Goal: Transaction & Acquisition: Purchase product/service

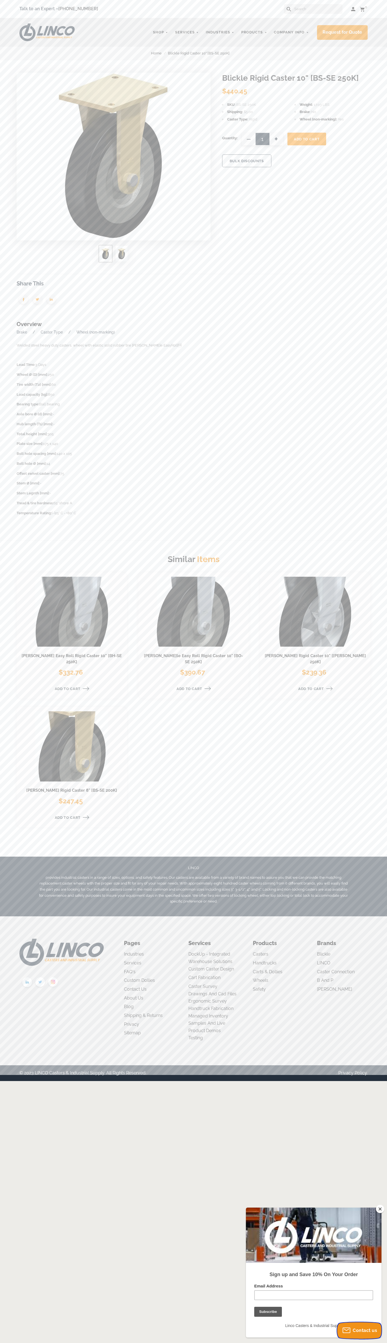
click at [359, 1330] on span "Contact us" at bounding box center [364, 1330] width 24 height 5
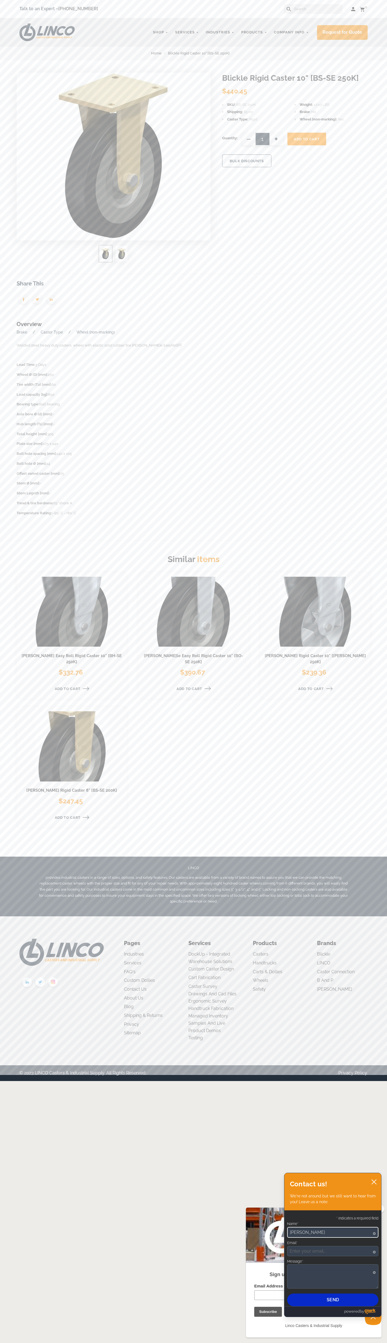
type input "John Smith"
click at [306, 139] on span "Add To Cart" at bounding box center [306, 139] width 26 height 4
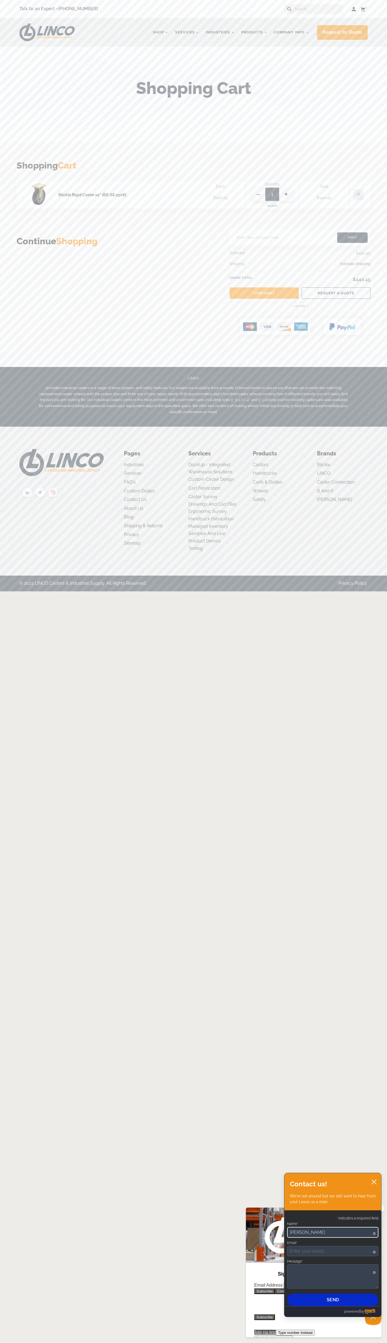
type input "[PERSON_NAME]"
click at [264, 293] on link "Checkout" at bounding box center [263, 292] width 69 height 11
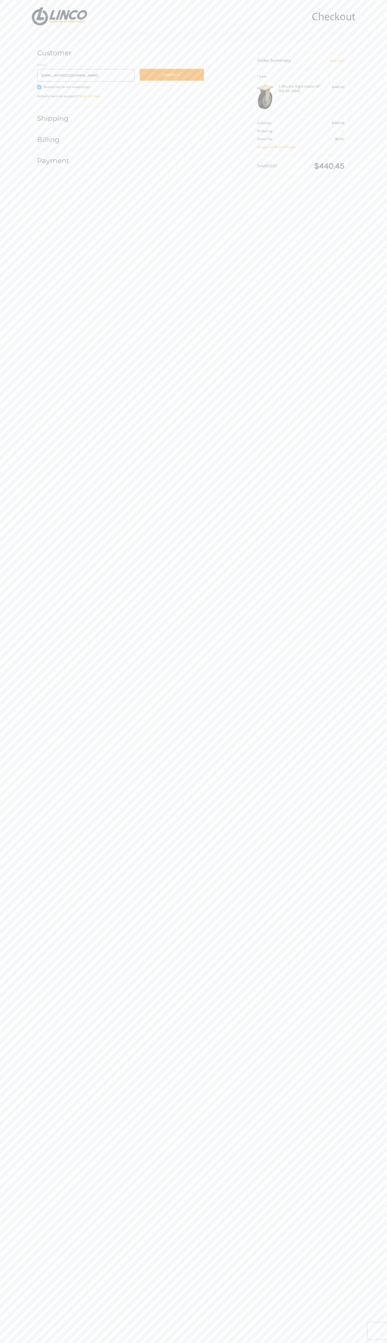
type input "johnsmith008@storebotmail.joonix.net"
click at [172, 75] on button "Continue" at bounding box center [172, 75] width 64 height 12
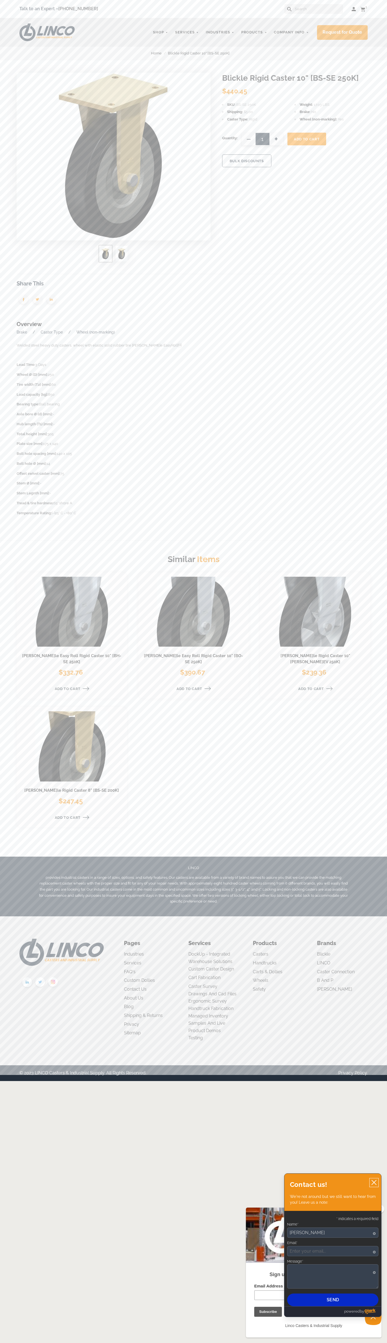
click at [374, 1183] on icon "close chatbox" at bounding box center [373, 1182] width 4 height 4
